Goal: Task Accomplishment & Management: Complete application form

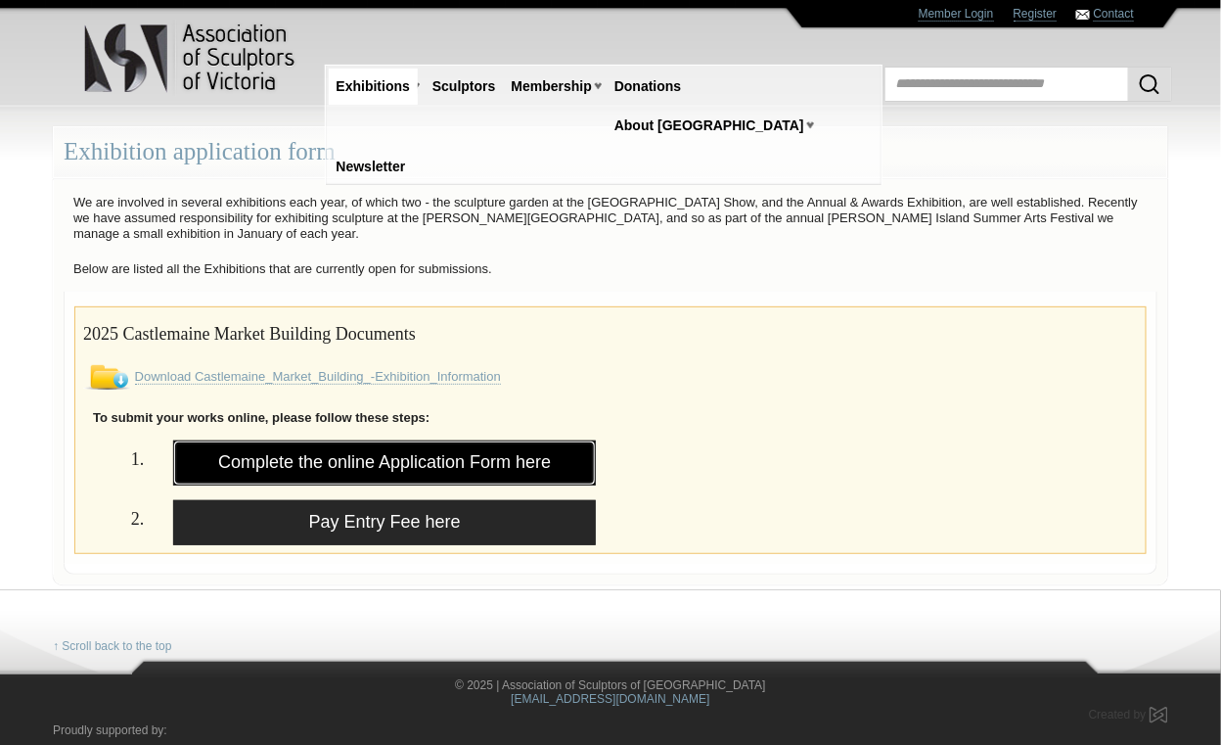
click at [326, 452] on link "Complete the online Application Form here" at bounding box center [384, 462] width 423 height 45
click at [364, 455] on link "Complete the online Application Form here" at bounding box center [384, 462] width 423 height 45
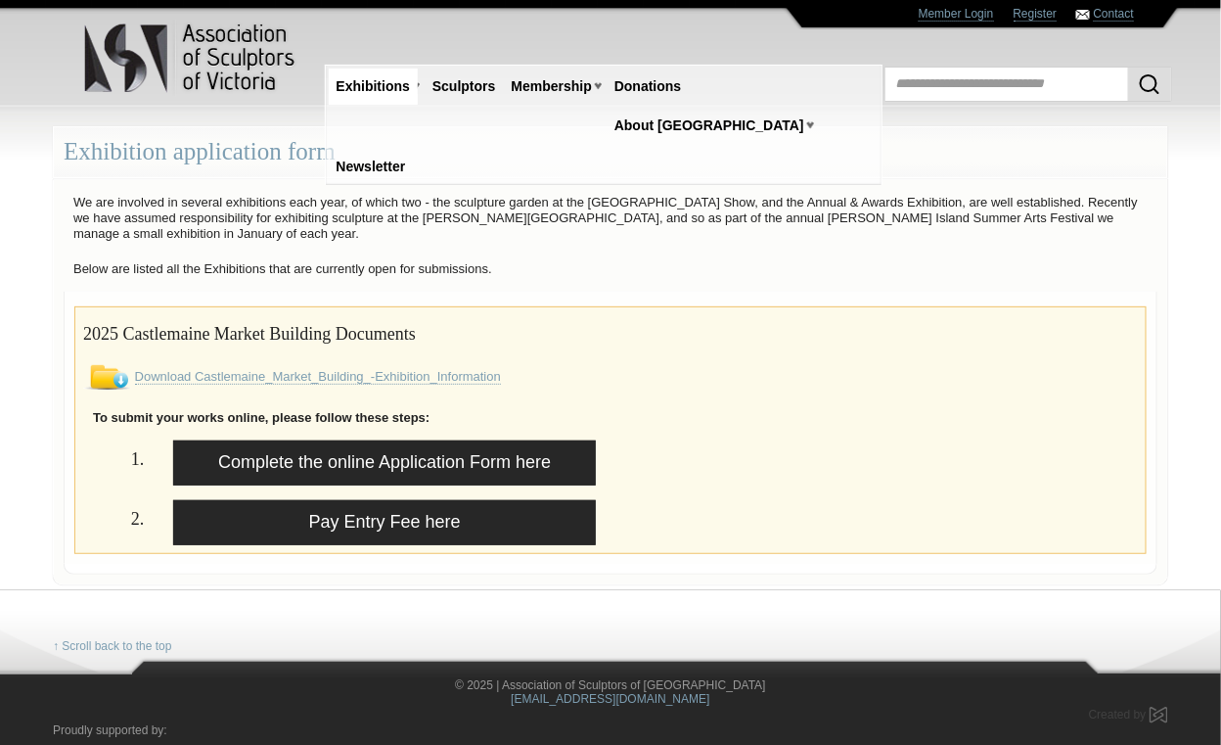
click at [102, 372] on img at bounding box center [107, 377] width 48 height 24
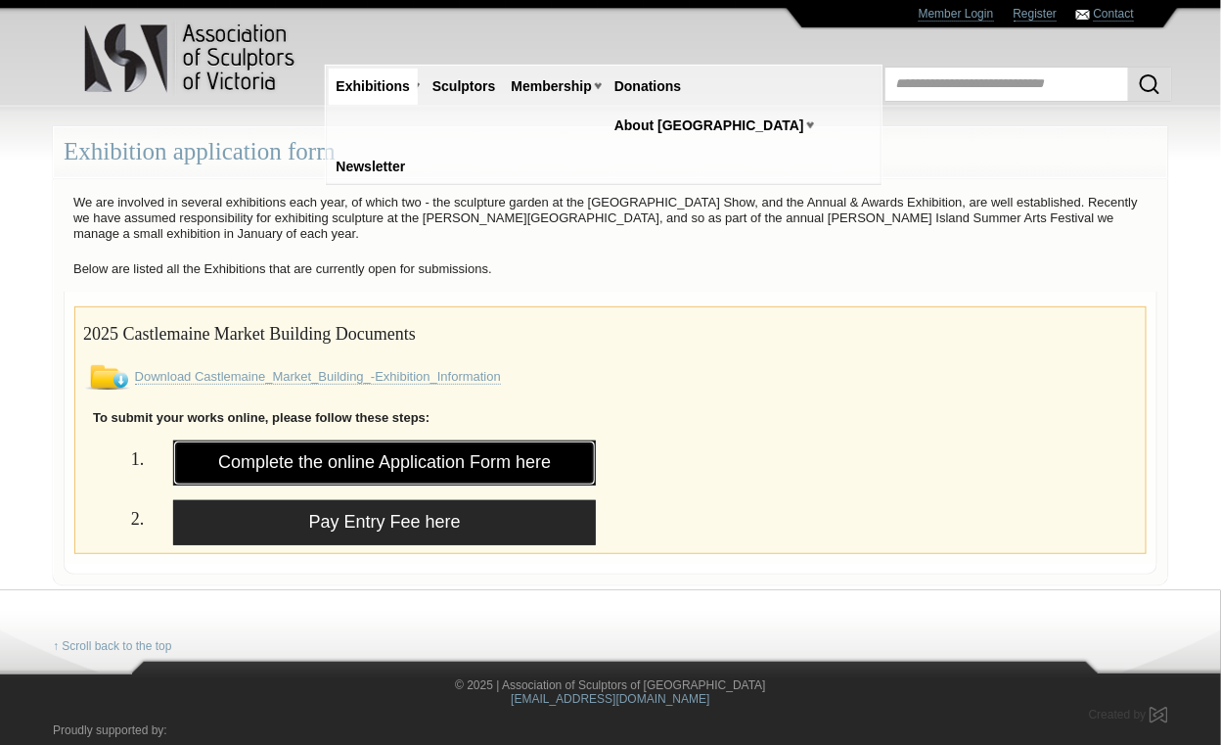
click at [302, 460] on link "Complete the online Application Form here" at bounding box center [384, 462] width 423 height 45
click at [422, 452] on link "Complete the online Application Form here" at bounding box center [384, 462] width 423 height 45
